Goal: Check status

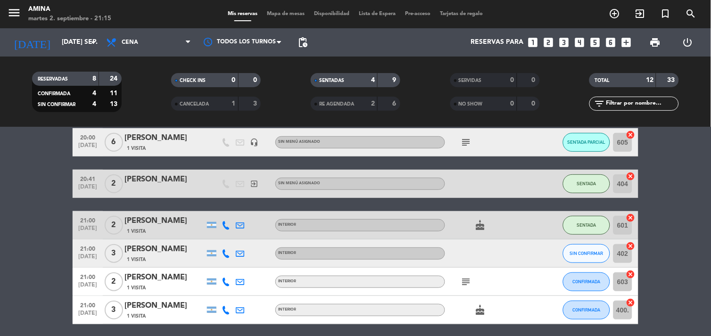
scroll to position [120, 0]
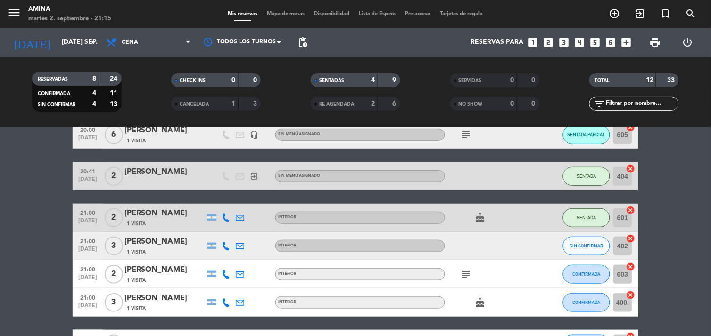
click at [464, 272] on icon "subject" at bounding box center [466, 274] width 11 height 11
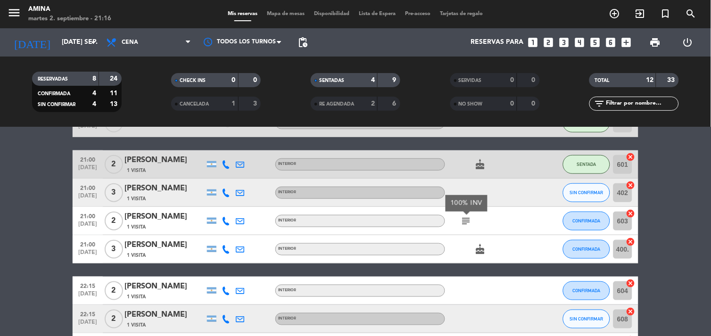
scroll to position [171, 0]
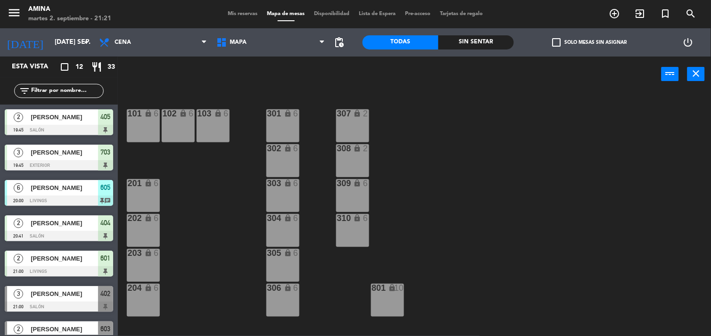
click at [233, 13] on span "Mis reservas" at bounding box center [243, 13] width 39 height 5
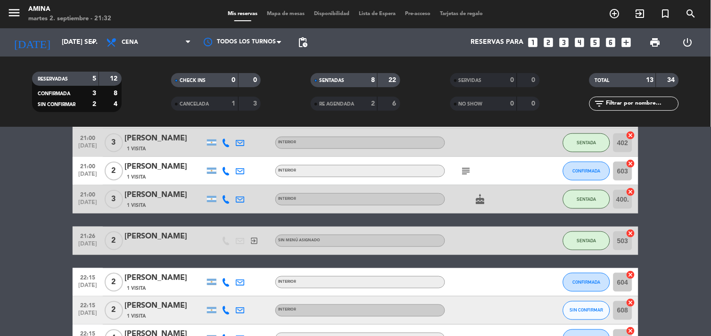
scroll to position [225, 0]
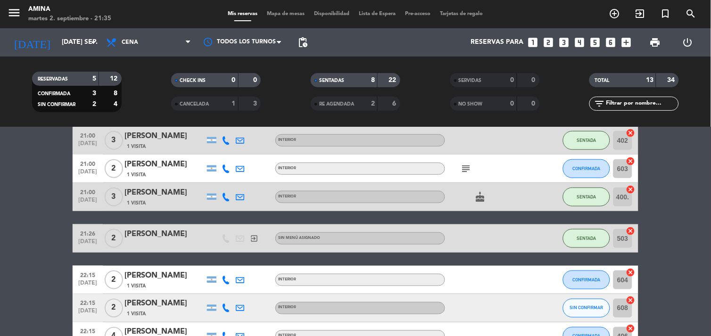
click at [465, 172] on icon "subject" at bounding box center [466, 168] width 11 height 11
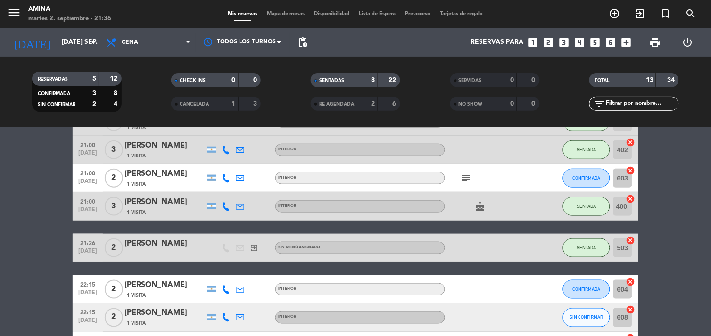
scroll to position [222, 0]
